Goal: Transaction & Acquisition: Subscribe to service/newsletter

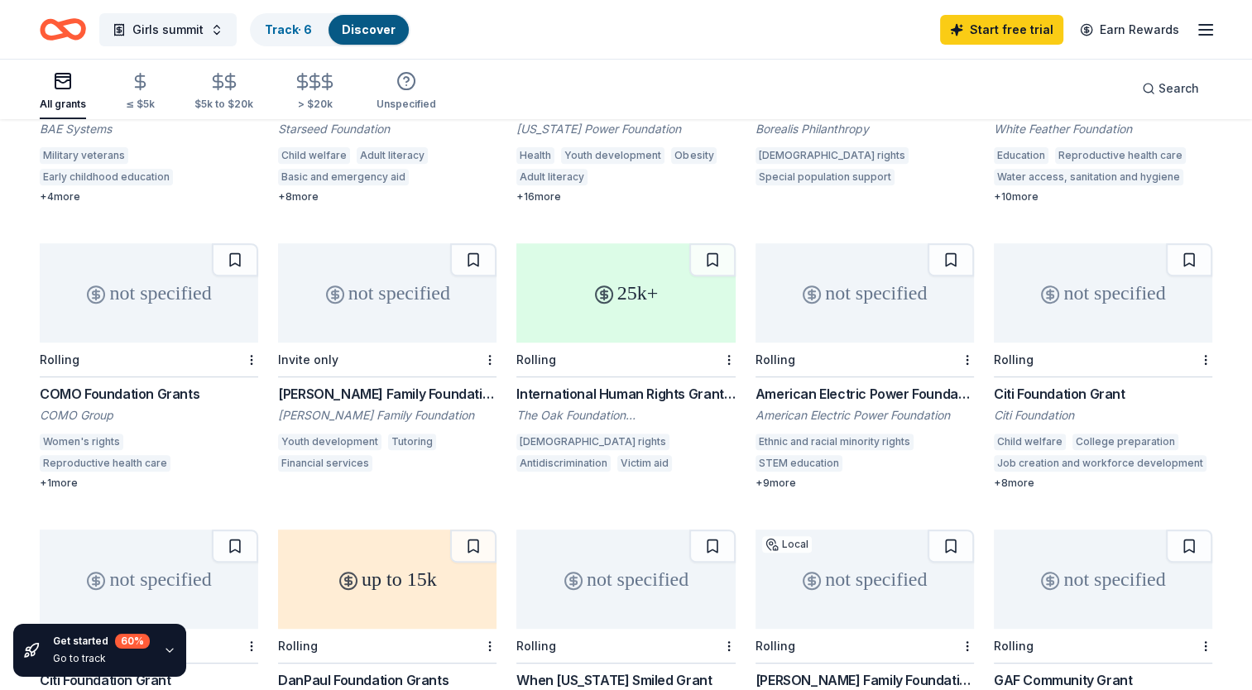
scroll to position [659, 0]
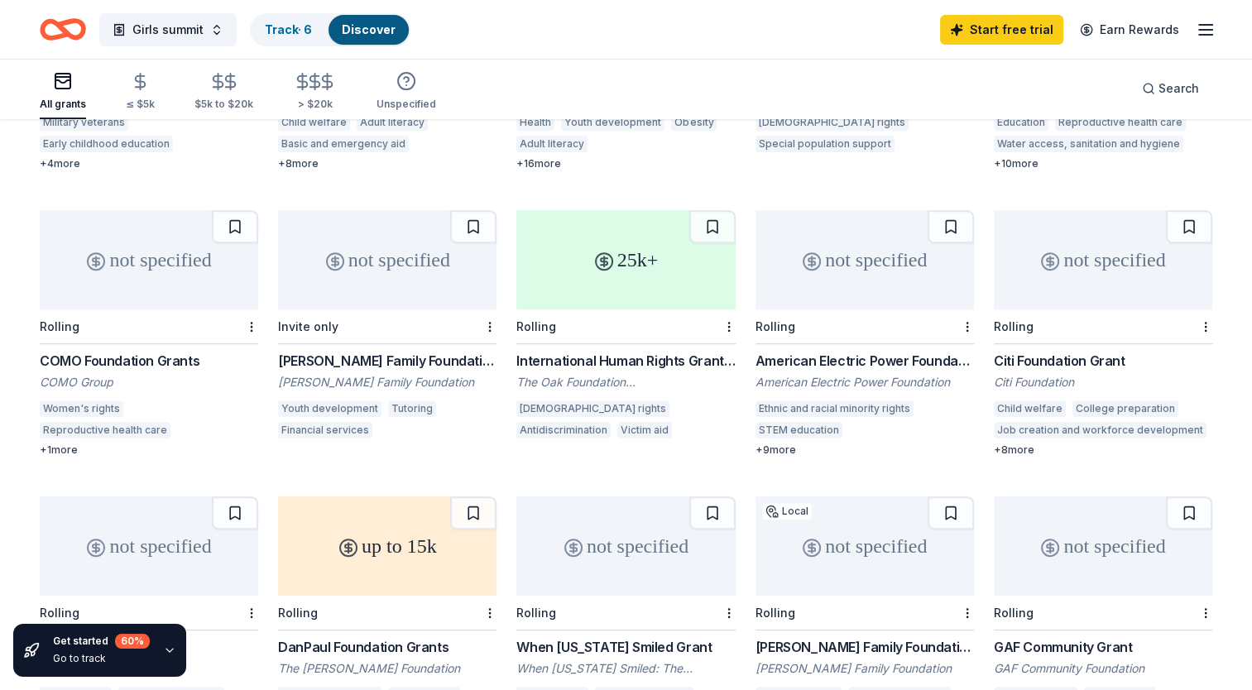
click at [400, 250] on div "not specified" at bounding box center [387, 259] width 219 height 99
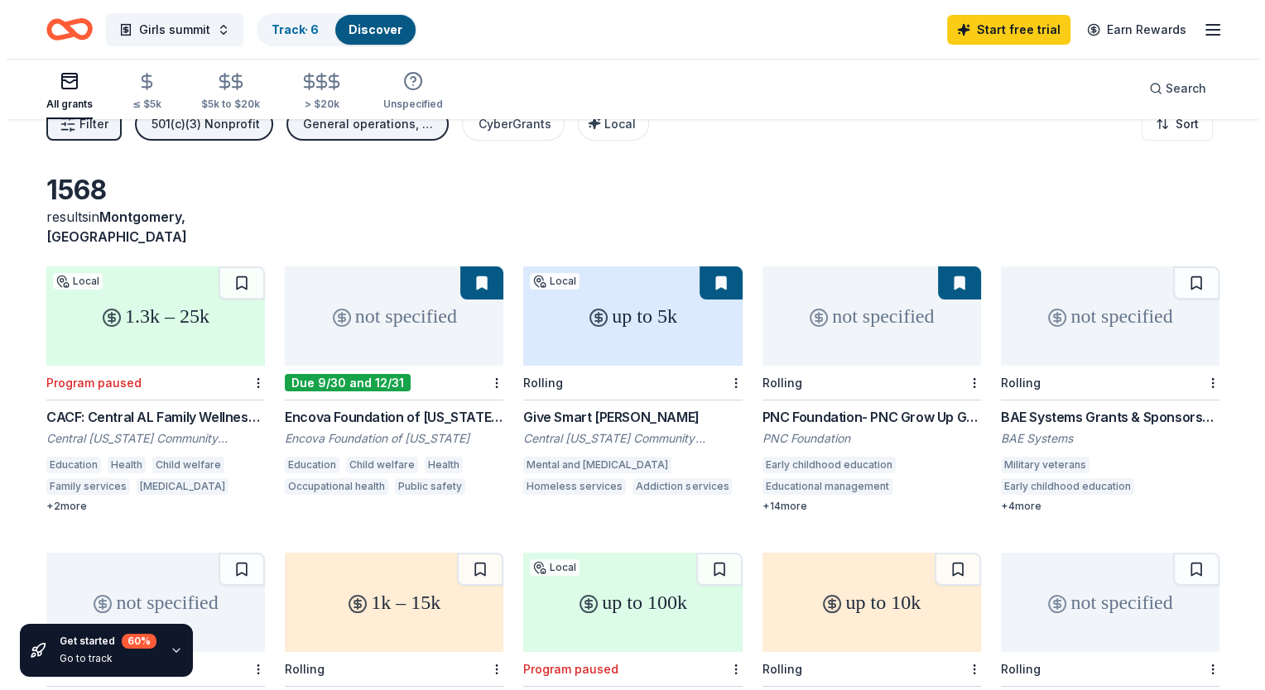
scroll to position [0, 0]
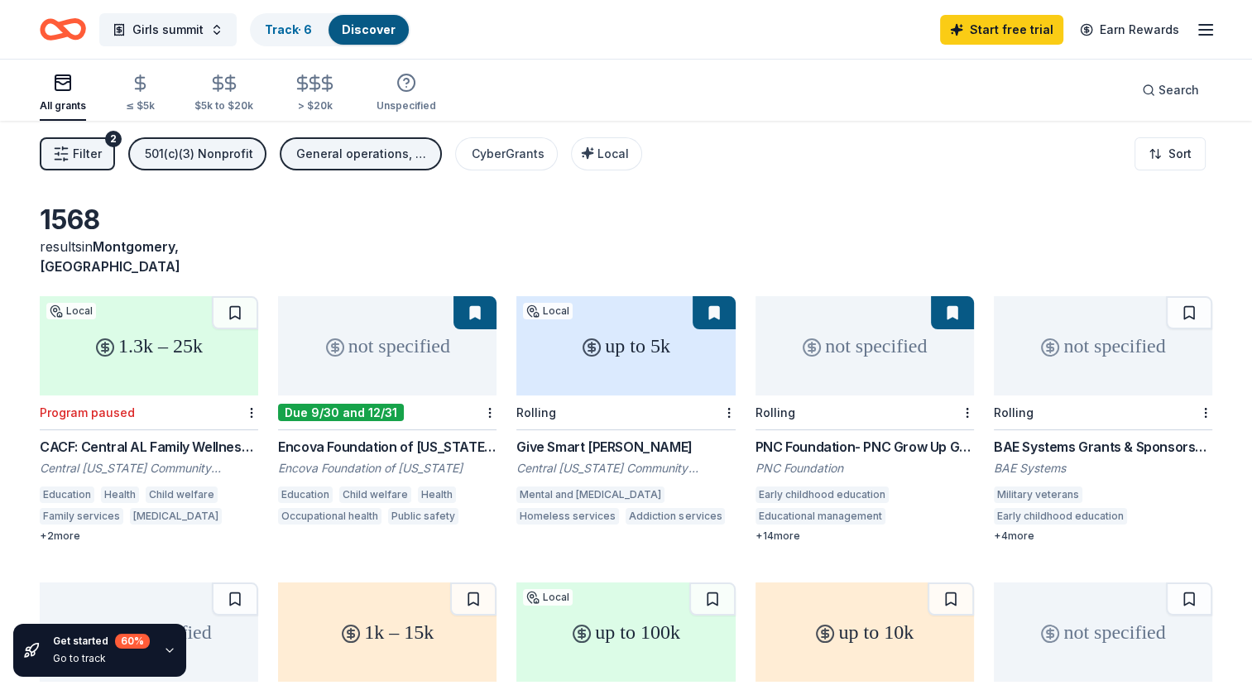
click at [58, 148] on icon "button" at bounding box center [61, 154] width 17 height 17
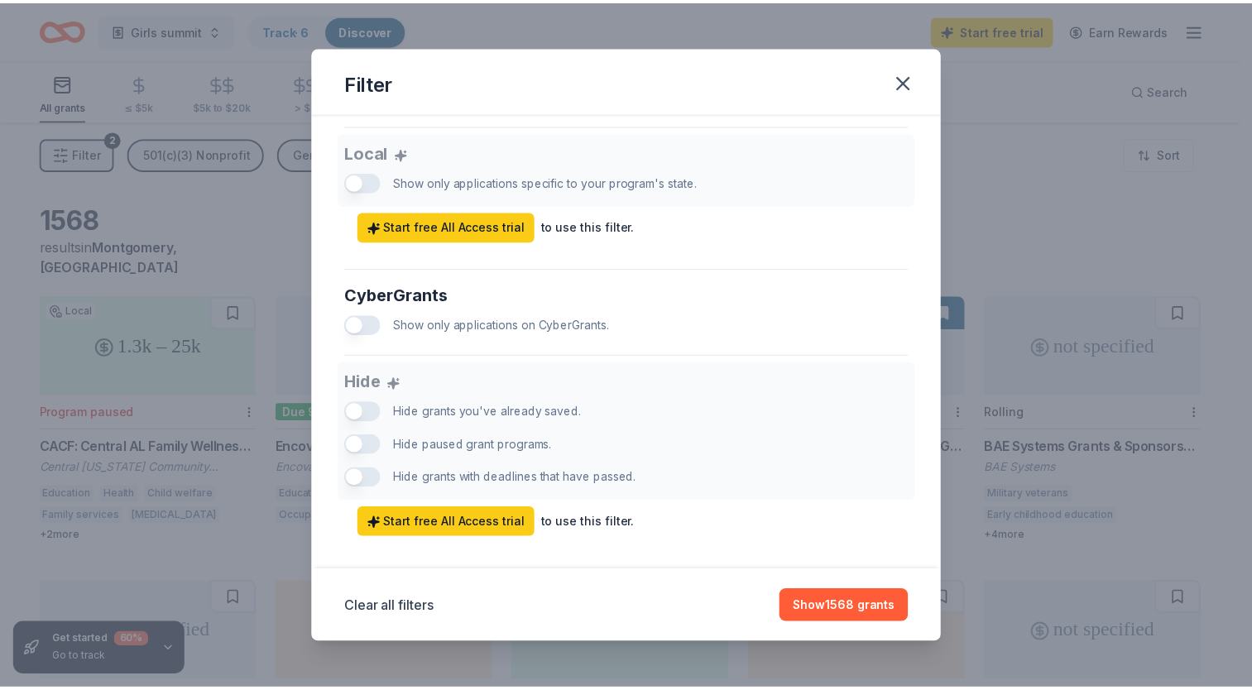
scroll to position [964, 0]
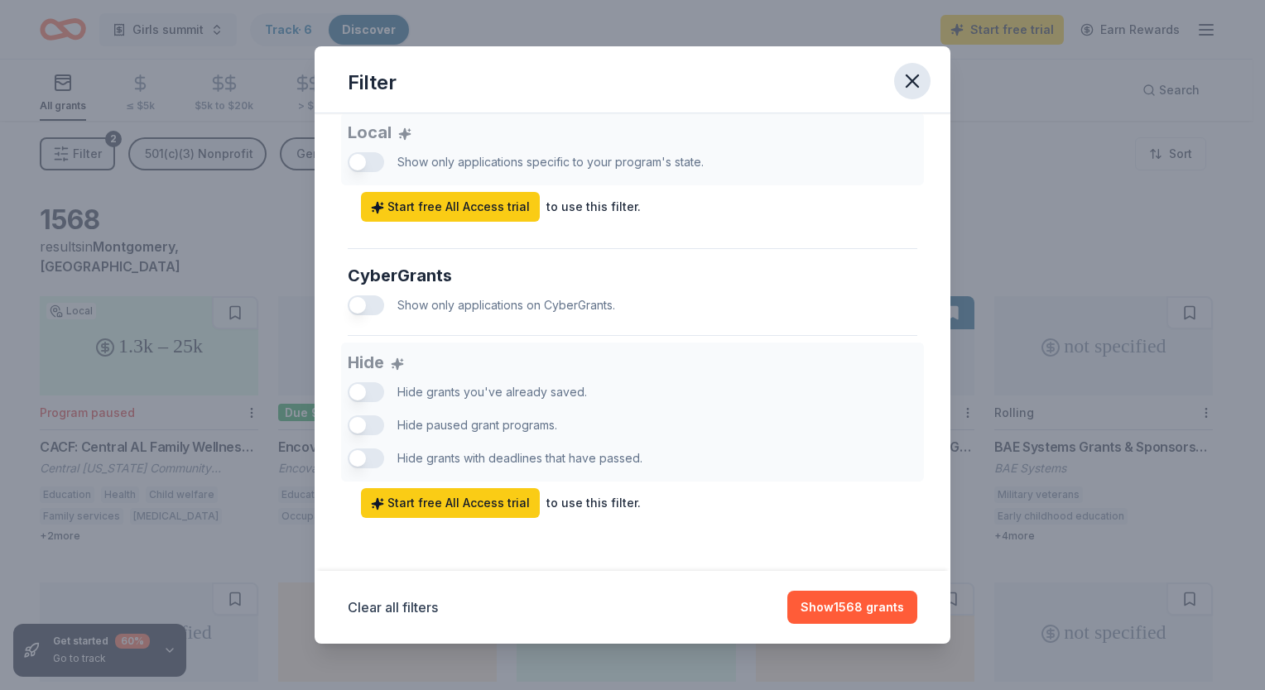
click at [905, 71] on icon "button" at bounding box center [912, 81] width 23 height 23
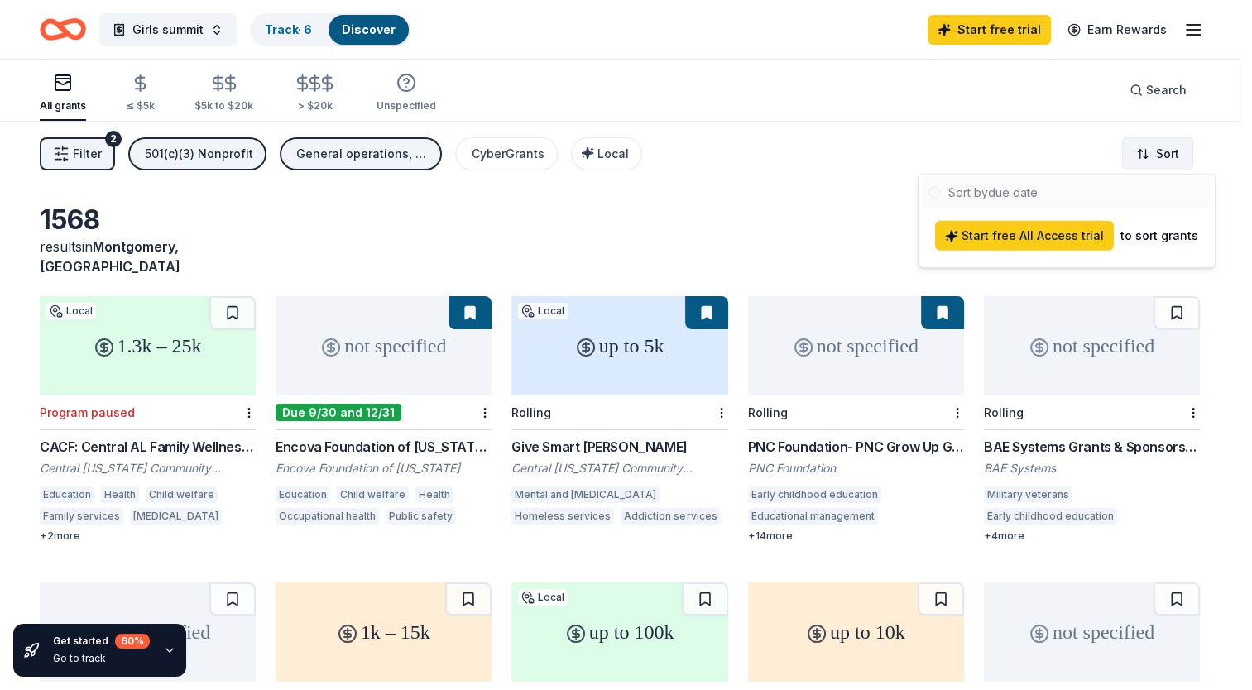
click at [1166, 150] on html "Girls summit Track · 6 Discover Start free trial Earn Rewards All grants ≤ $5k …" at bounding box center [626, 345] width 1252 height 690
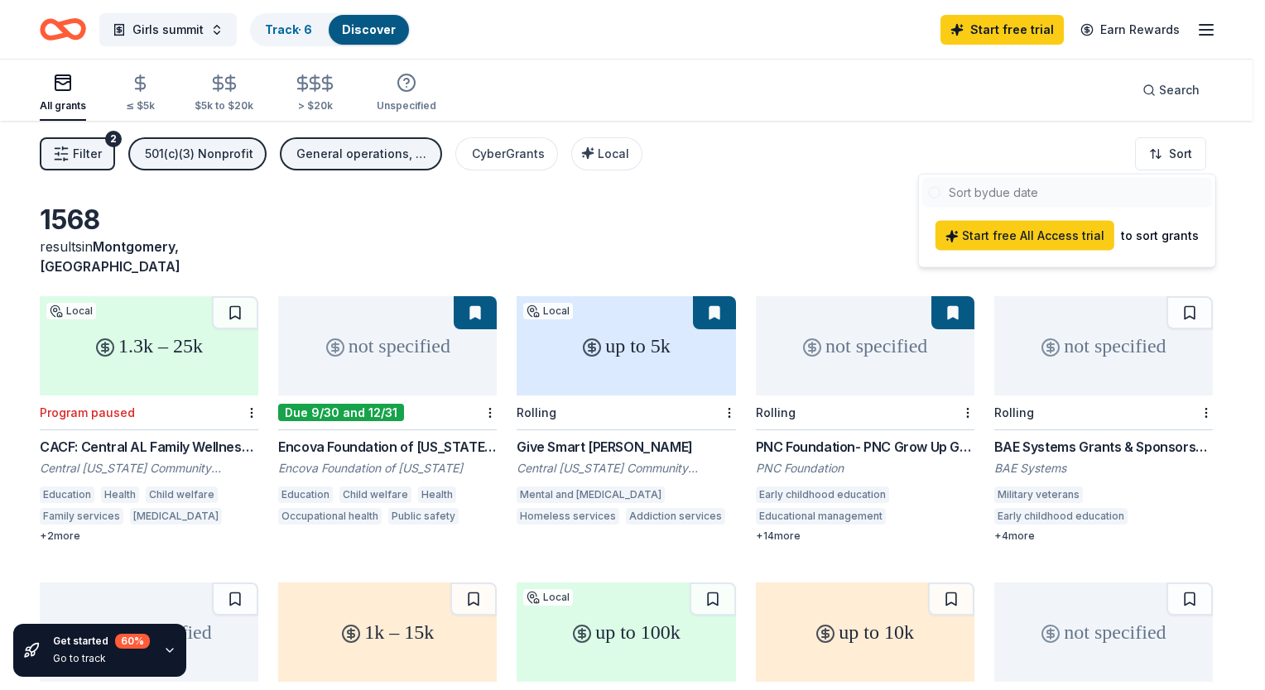
click at [973, 118] on html "Girls summit Track · 6 Discover Start free trial Earn Rewards All grants ≤ $5k …" at bounding box center [632, 345] width 1265 height 690
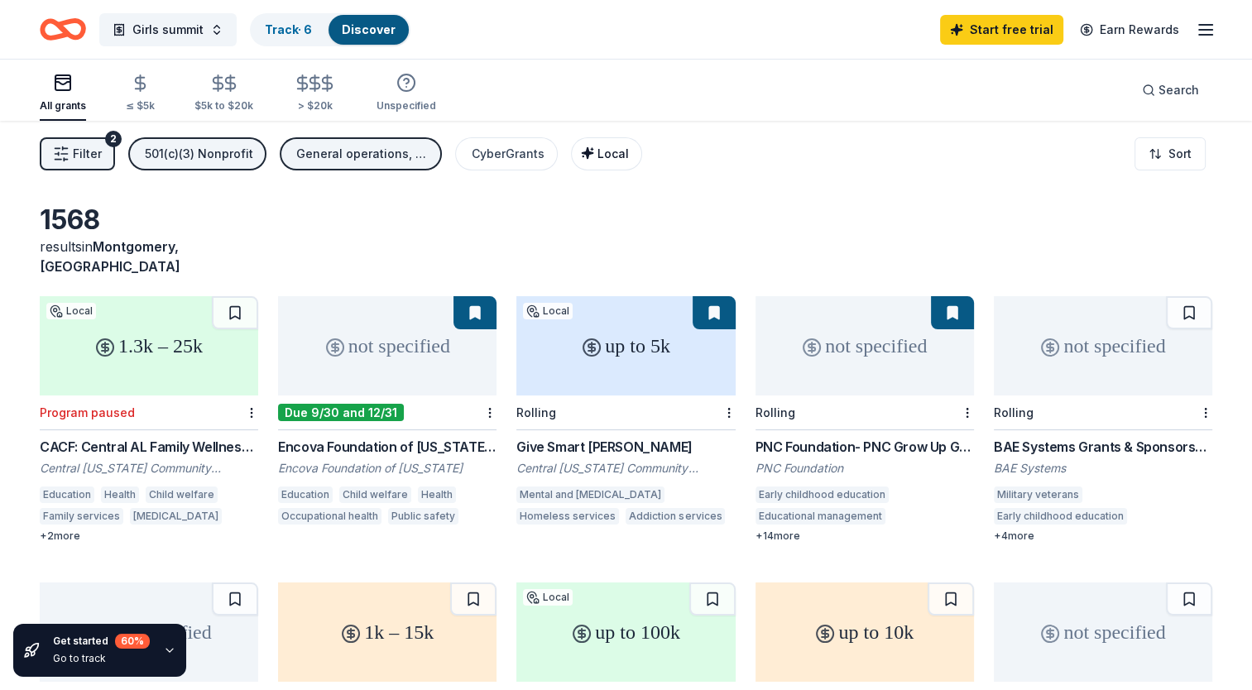
click at [598, 154] on span "Local" at bounding box center [613, 154] width 31 height 14
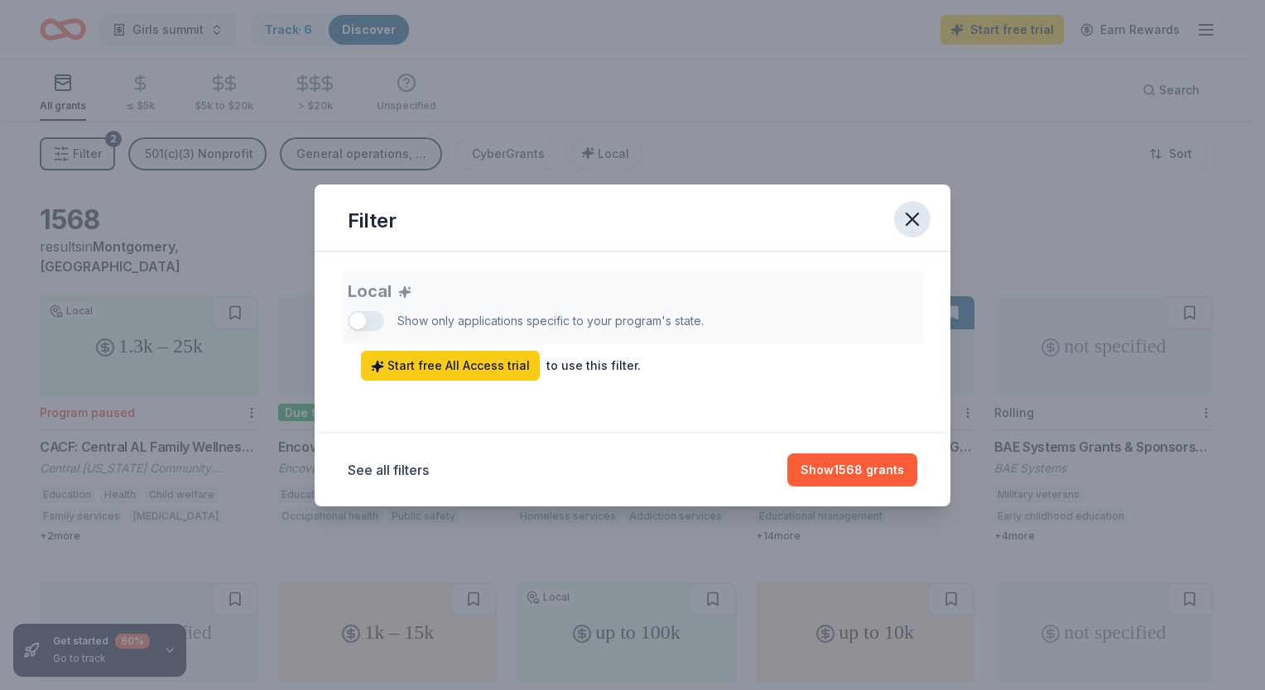
click at [911, 225] on icon "button" at bounding box center [912, 219] width 23 height 23
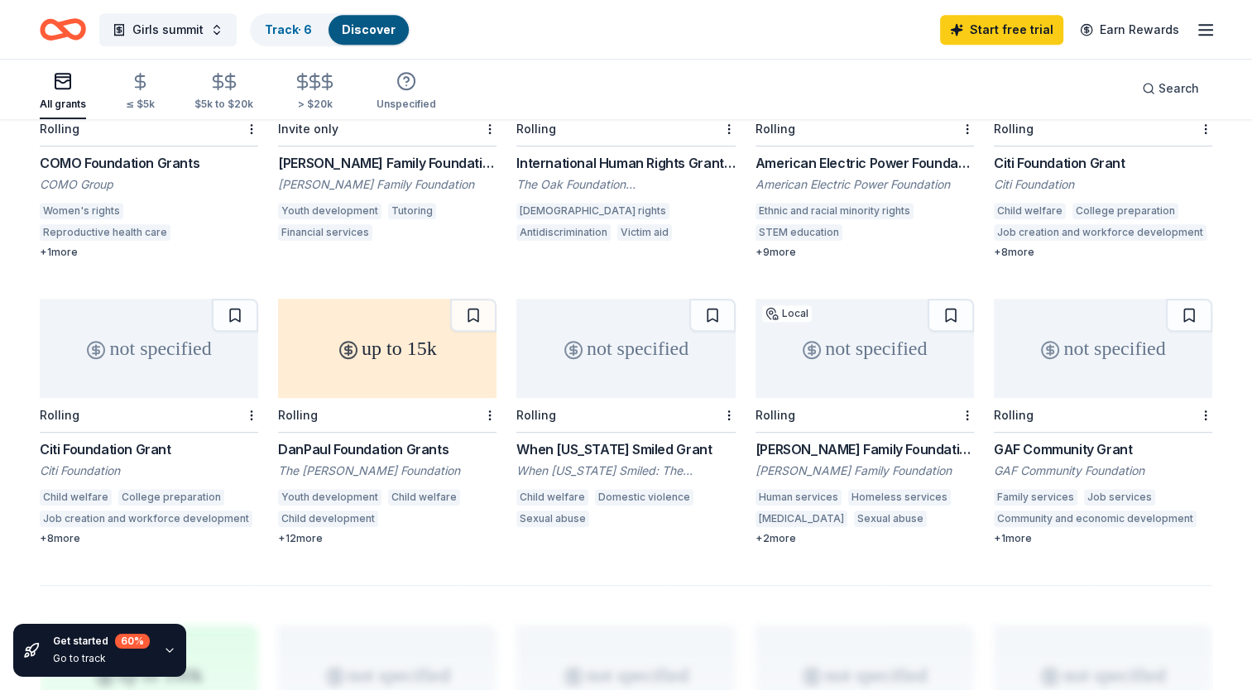
scroll to position [851, 0]
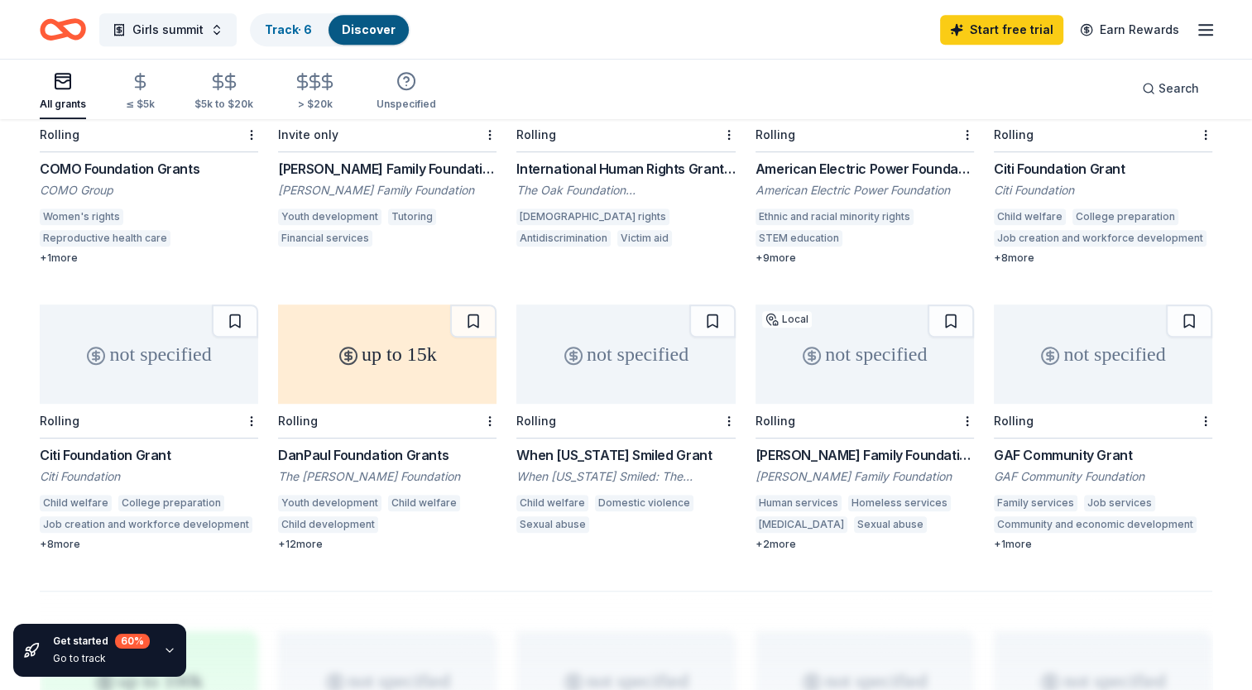
click at [157, 404] on div "Rolling" at bounding box center [149, 421] width 219 height 35
click at [848, 330] on div "not specified" at bounding box center [865, 354] width 219 height 99
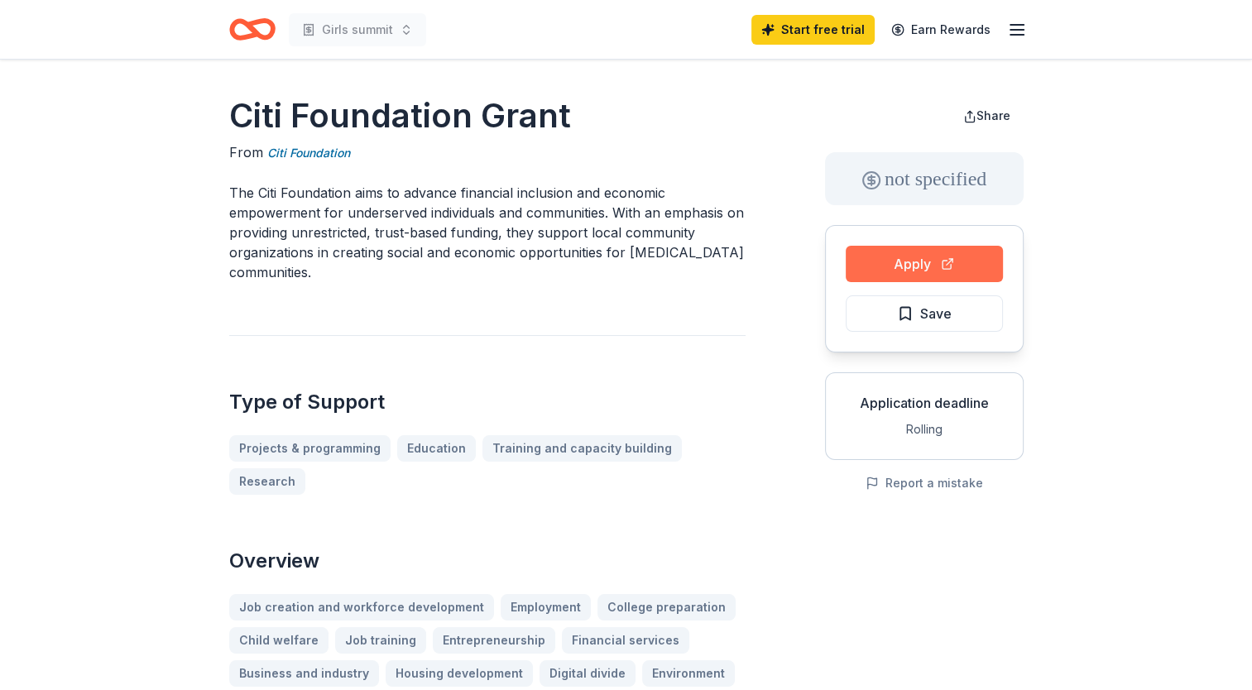
click at [873, 266] on button "Apply" at bounding box center [924, 264] width 157 height 36
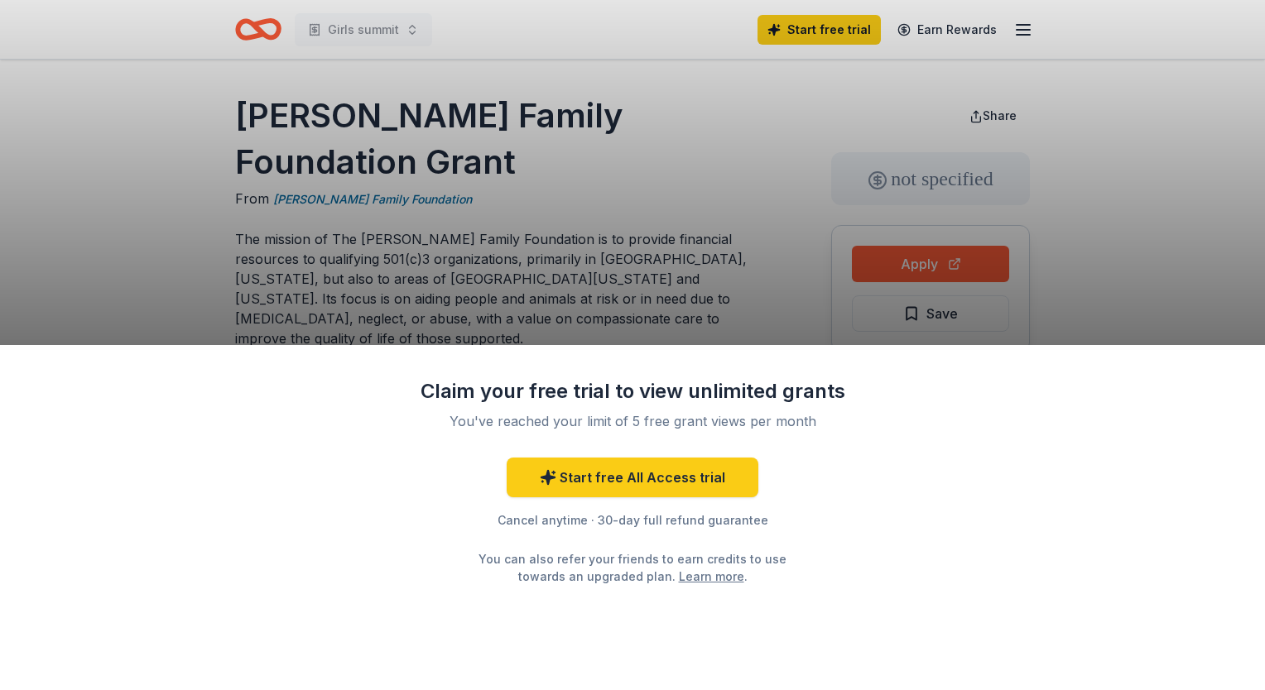
click at [874, 286] on div "Claim your free trial to view unlimited grants You've reached your limit of 5 f…" at bounding box center [632, 345] width 1265 height 690
click at [881, 263] on div "Claim your free trial to view unlimited grants You've reached your limit of 5 f…" at bounding box center [632, 345] width 1265 height 690
click at [704, 293] on div "Claim your free trial to view unlimited grants You've reached your limit of 5 f…" at bounding box center [632, 345] width 1265 height 690
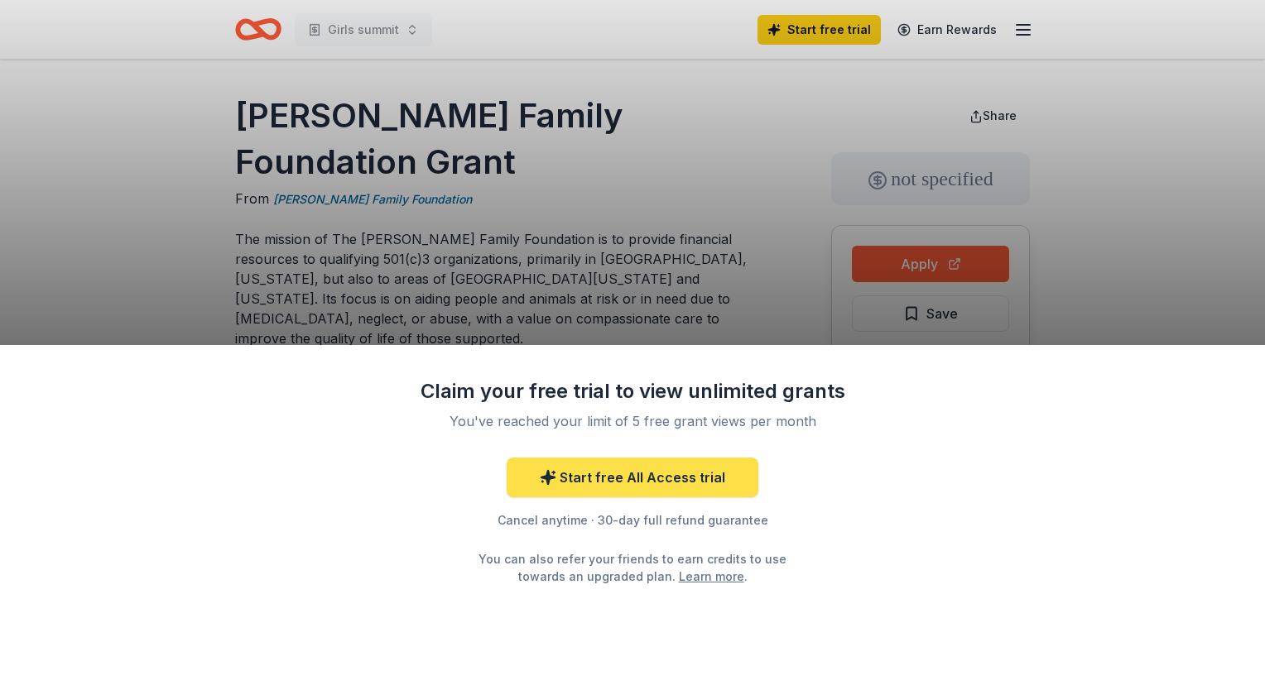
click at [671, 476] on link "Start free All Access trial" at bounding box center [633, 478] width 252 height 40
click at [643, 486] on link "Start free All Access trial" at bounding box center [633, 478] width 252 height 40
